Goal: Task Accomplishment & Management: Use online tool/utility

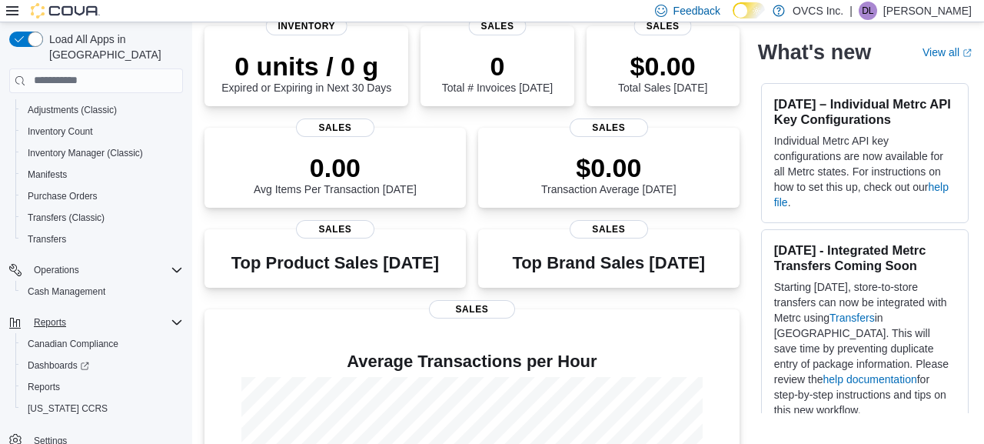
scroll to position [123, 0]
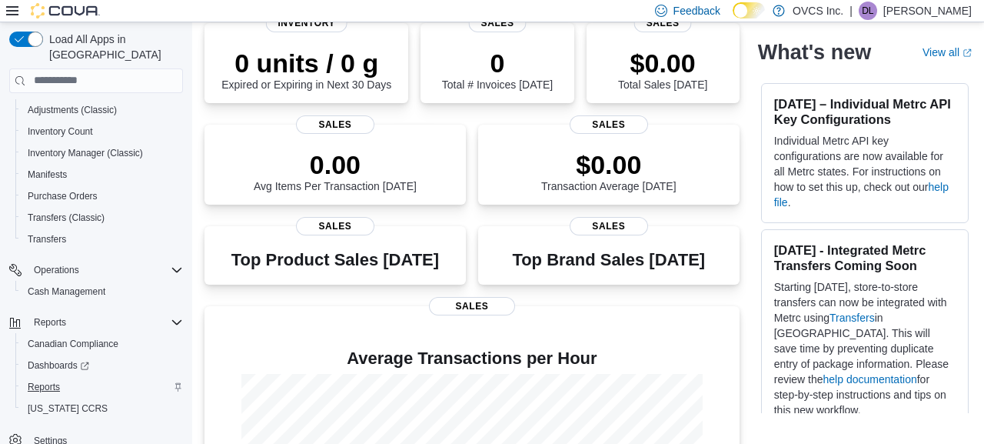
click at [46, 381] on span "Reports" at bounding box center [44, 387] width 32 height 12
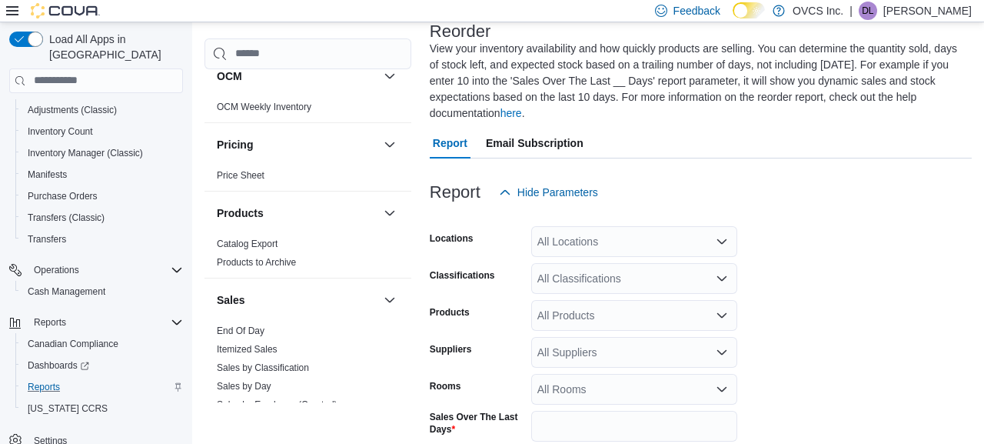
scroll to position [864, 0]
click at [249, 326] on link "End Of Day" at bounding box center [241, 329] width 48 height 11
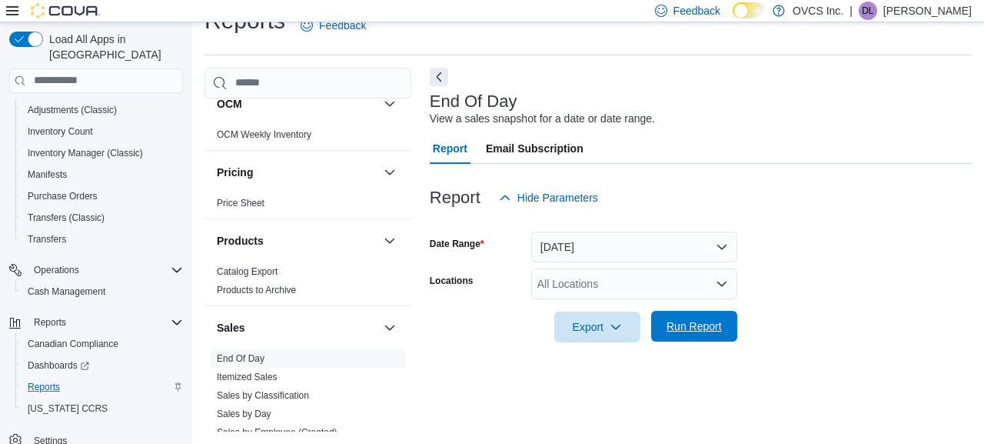
scroll to position [28, 0]
click at [725, 246] on button "Today" at bounding box center [634, 247] width 206 height 31
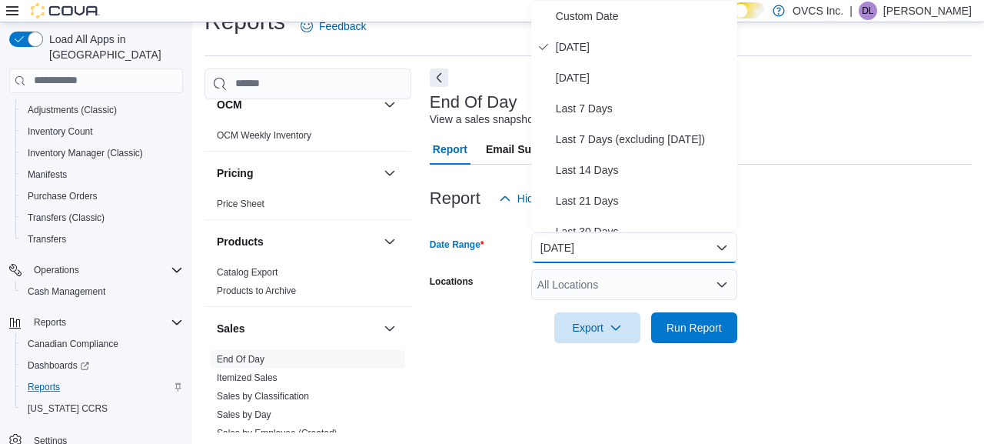
drag, startPoint x: 584, startPoint y: 74, endPoint x: 593, endPoint y: 86, distance: 15.4
click at [584, 74] on span "Yesterday" at bounding box center [643, 77] width 175 height 18
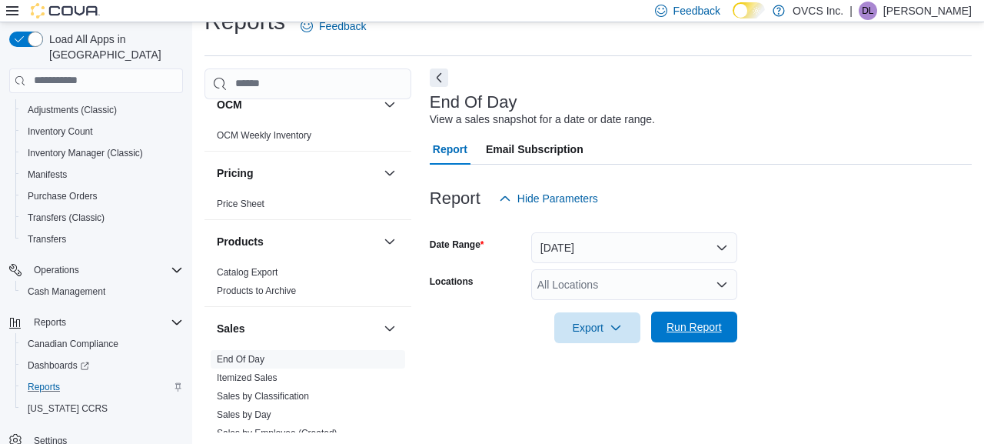
click at [699, 324] on span "Run Report" at bounding box center [694, 326] width 55 height 15
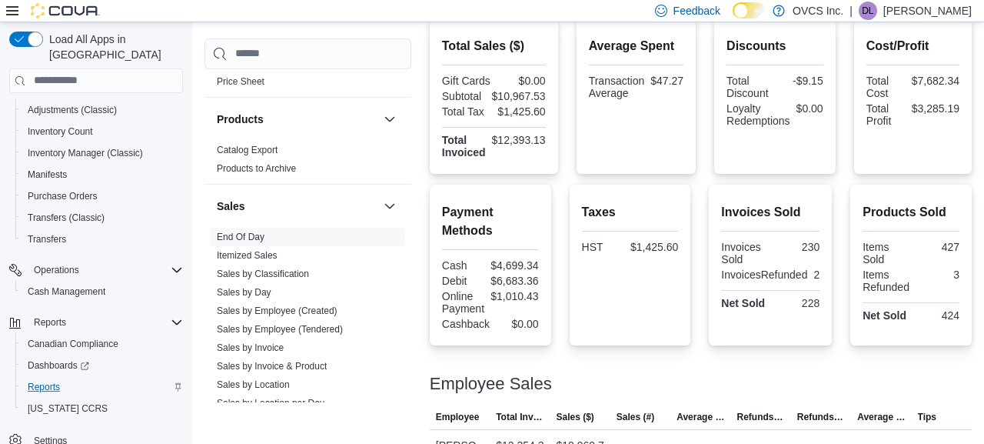
scroll to position [1019, 0]
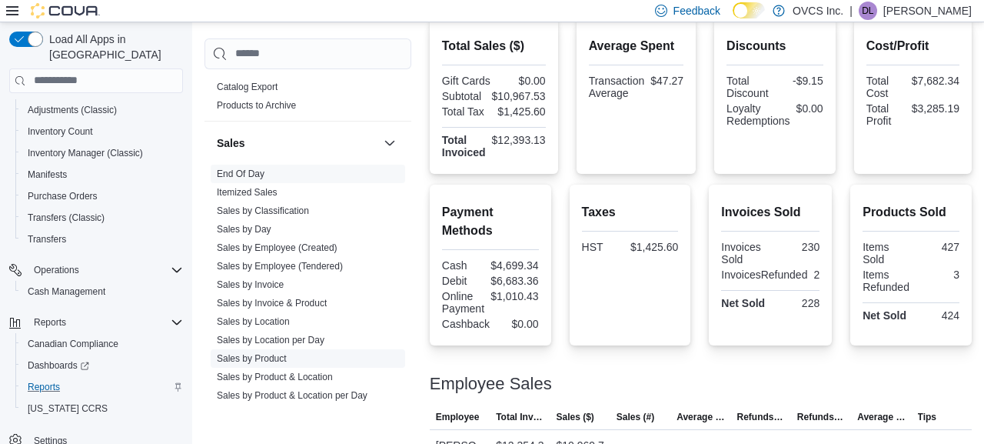
click at [278, 359] on link "Sales by Product" at bounding box center [252, 358] width 70 height 11
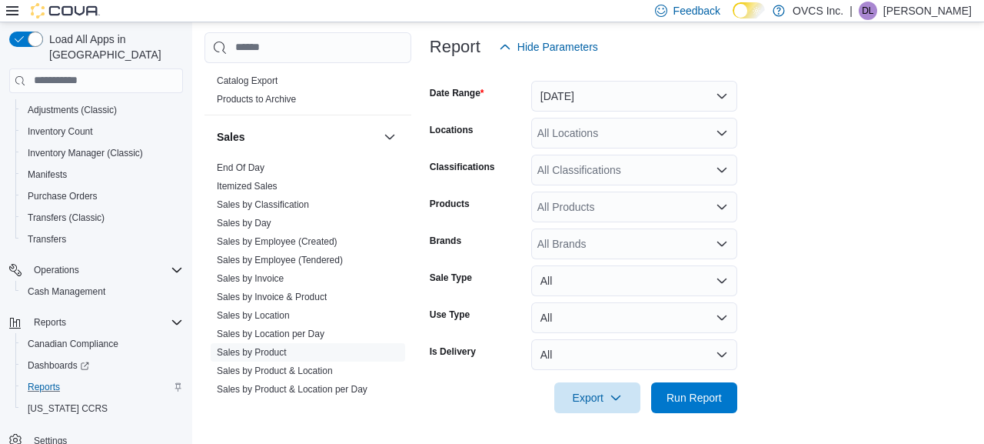
scroll to position [195, 0]
click at [615, 400] on icon "button" at bounding box center [616, 397] width 12 height 12
click at [627, 304] on span "Export to Excel" at bounding box center [599, 305] width 69 height 12
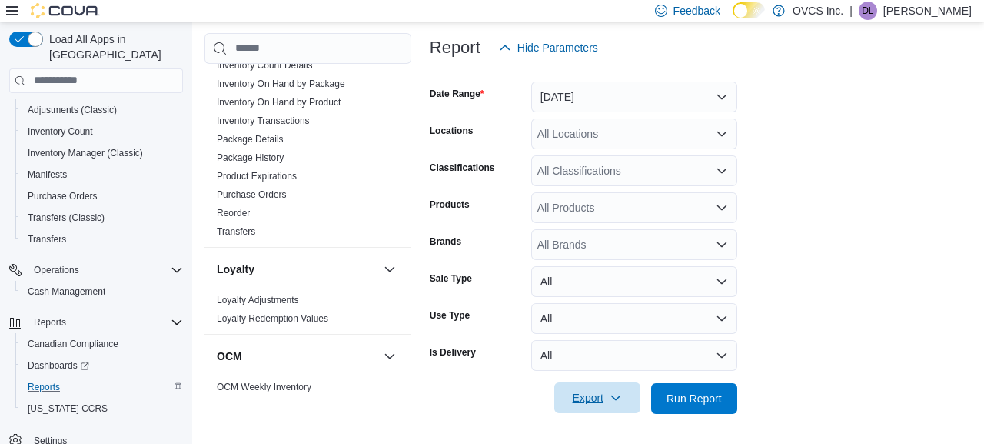
scroll to position [578, 0]
click at [240, 211] on link "Reorder" at bounding box center [233, 212] width 33 height 11
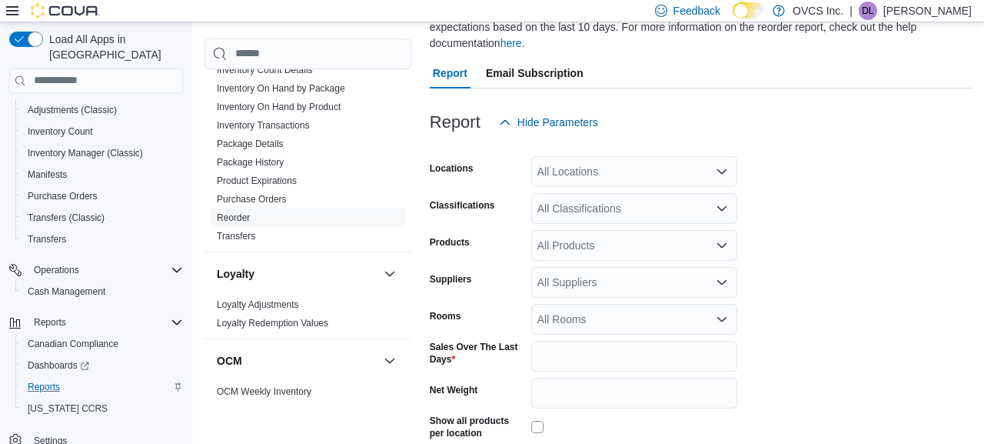
scroll to position [170, 0]
click at [562, 353] on input "*" at bounding box center [634, 355] width 206 height 31
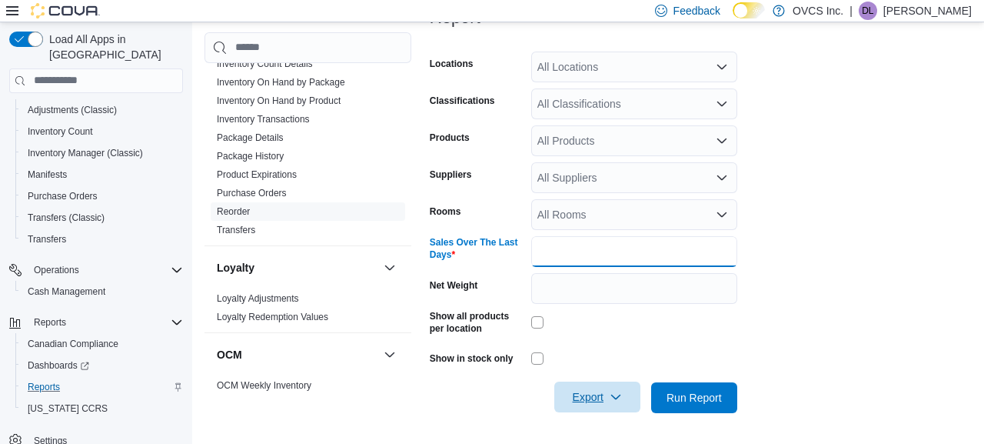
scroll to position [273, 0]
type input "*"
click at [597, 394] on span "Export" at bounding box center [598, 397] width 68 height 31
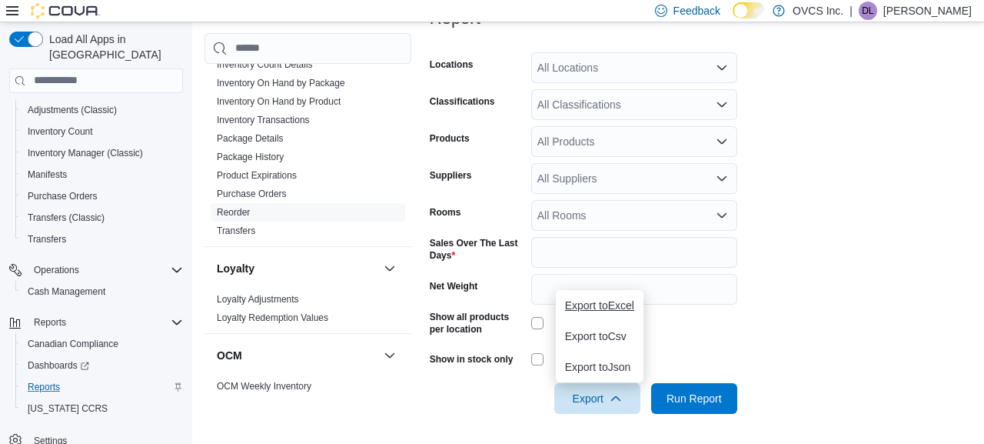
click at [625, 306] on span "Export to Excel" at bounding box center [599, 305] width 69 height 12
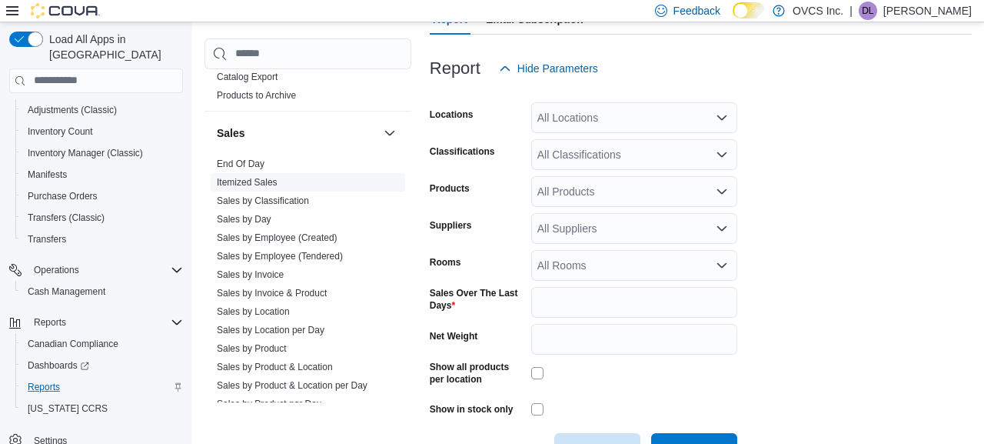
scroll to position [1049, 0]
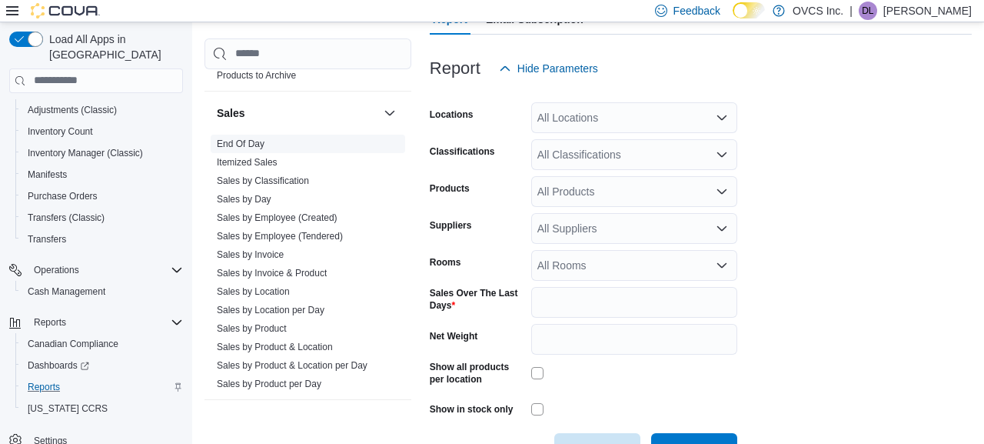
click at [242, 144] on link "End Of Day" at bounding box center [241, 143] width 48 height 11
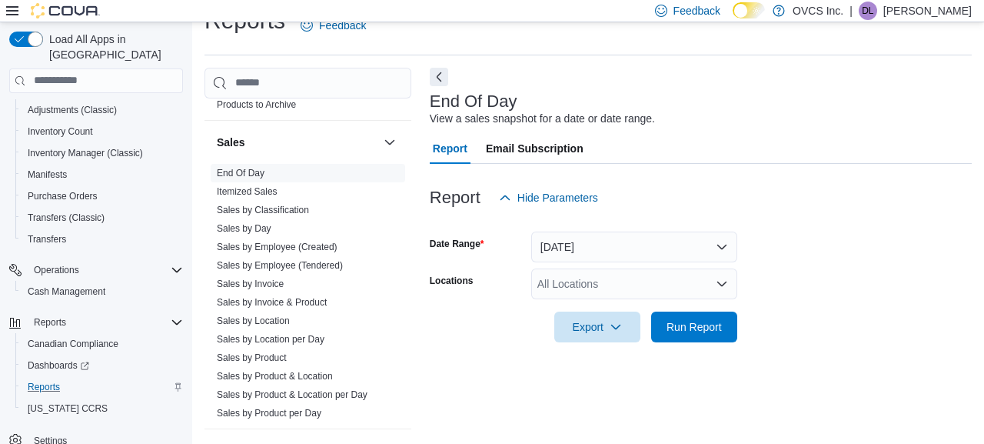
scroll to position [28, 0]
click at [726, 246] on button "Today" at bounding box center [634, 247] width 206 height 31
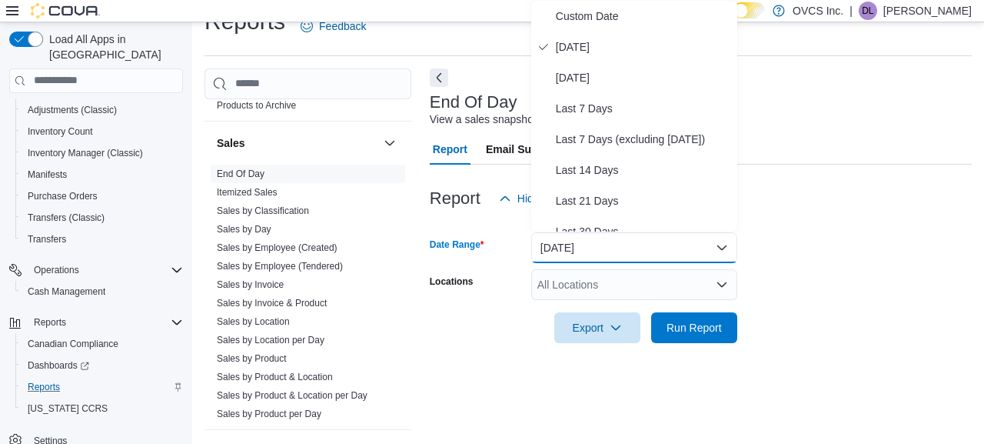
drag, startPoint x: 590, startPoint y: 139, endPoint x: 604, endPoint y: 158, distance: 23.1
click at [590, 140] on span "Last 7 Days (excluding today)" at bounding box center [643, 139] width 175 height 18
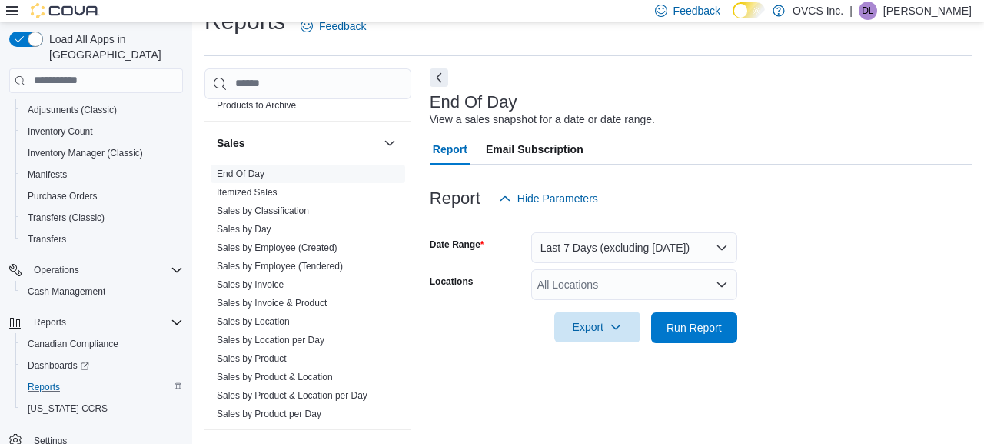
click at [601, 328] on span "Export" at bounding box center [598, 326] width 68 height 31
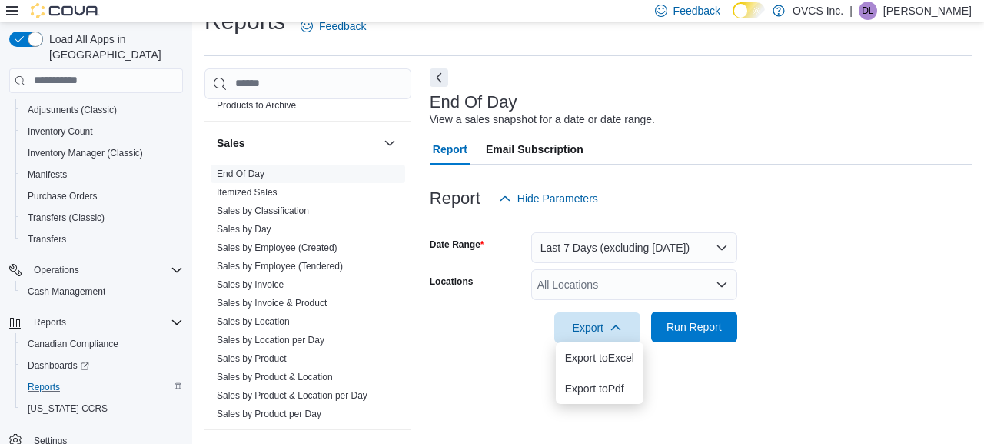
click at [695, 327] on span "Run Report" at bounding box center [694, 326] width 55 height 15
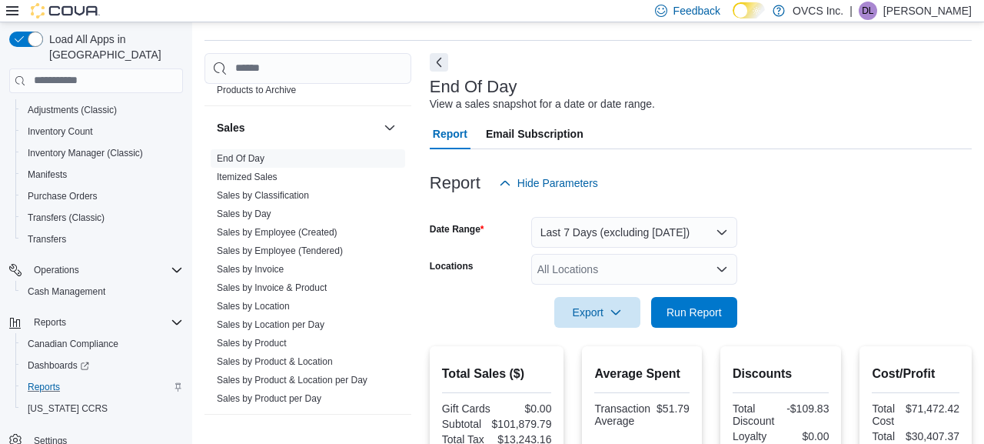
scroll to position [48, 0]
